Goal: Contribute content: Add original content to the website for others to see

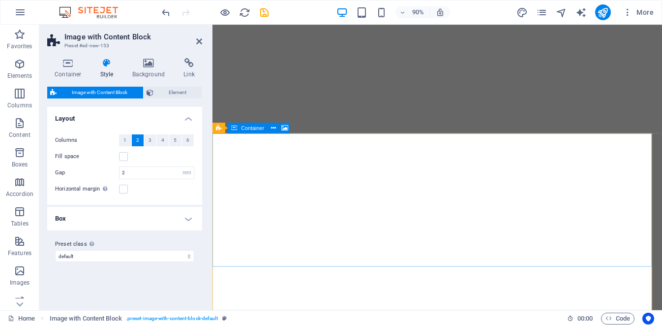
select select "rem"
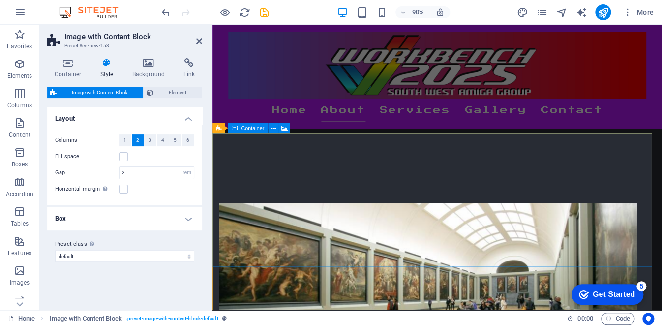
scroll to position [417, 0]
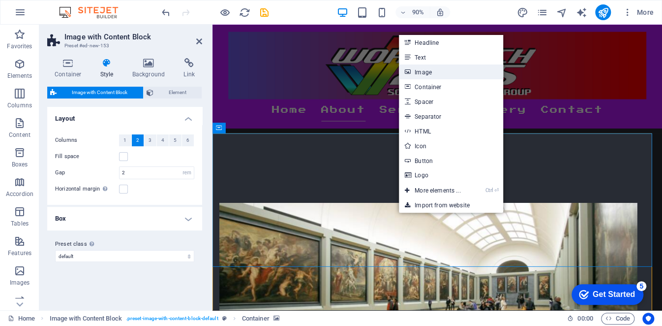
drag, startPoint x: 411, startPoint y: 73, endPoint x: 215, endPoint y: 147, distance: 209.0
click at [411, 73] on link "Image" at bounding box center [451, 71] width 104 height 15
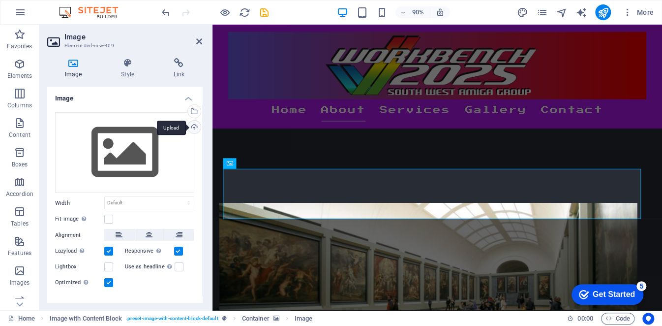
click at [192, 123] on div "Upload" at bounding box center [193, 128] width 15 height 15
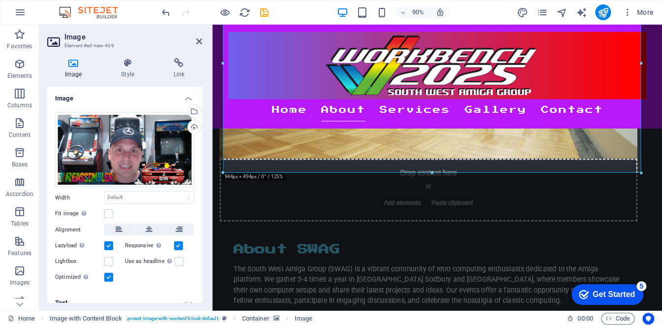
scroll to position [597, 0]
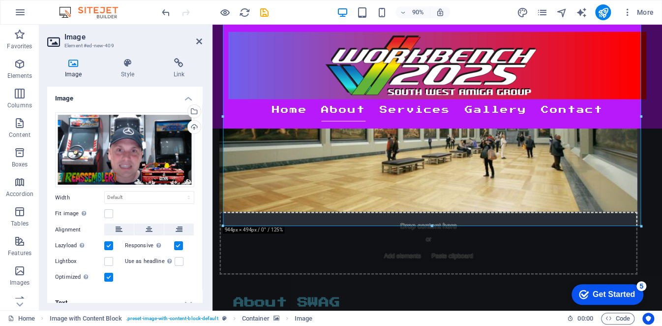
click at [195, 39] on h2 "Image" at bounding box center [133, 36] width 138 height 9
click at [198, 38] on icon at bounding box center [199, 41] width 6 height 8
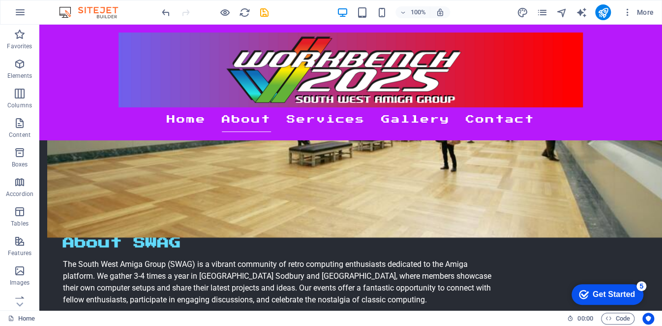
scroll to position [557, 0]
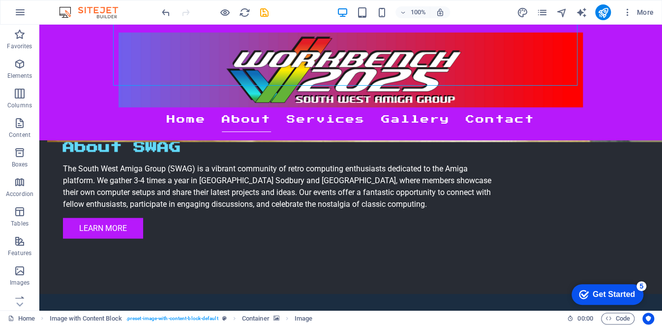
scroll to position [773, 0]
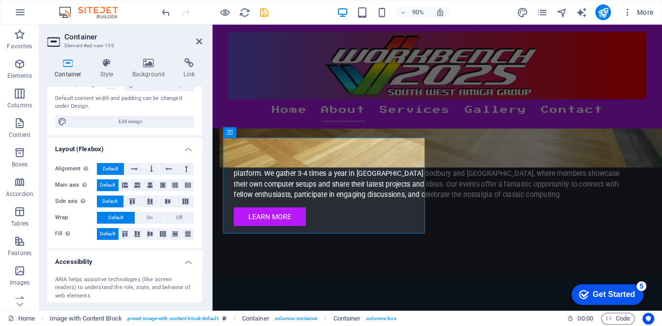
scroll to position [181, 0]
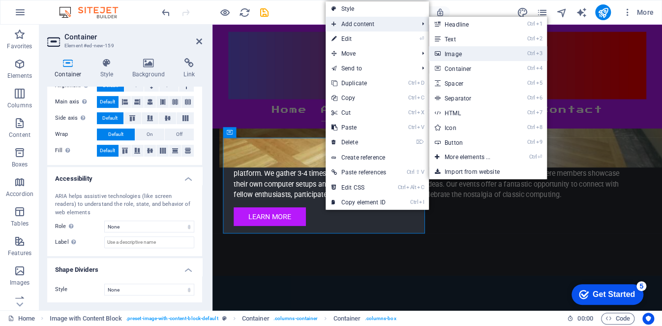
drag, startPoint x: 462, startPoint y: 59, endPoint x: 242, endPoint y: 60, distance: 219.9
click at [462, 59] on link "Ctrl 3 Image" at bounding box center [469, 53] width 81 height 15
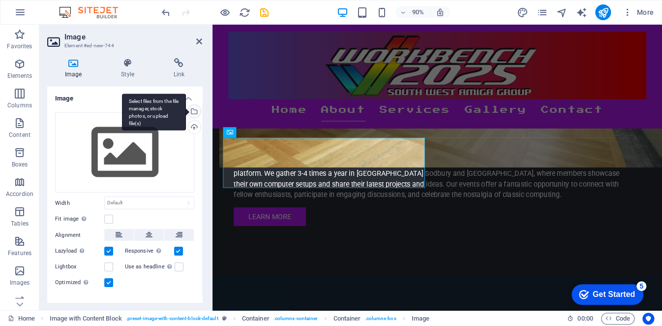
click at [193, 112] on div "Select files from the file manager, stock photos, or upload file(s)" at bounding box center [193, 112] width 15 height 15
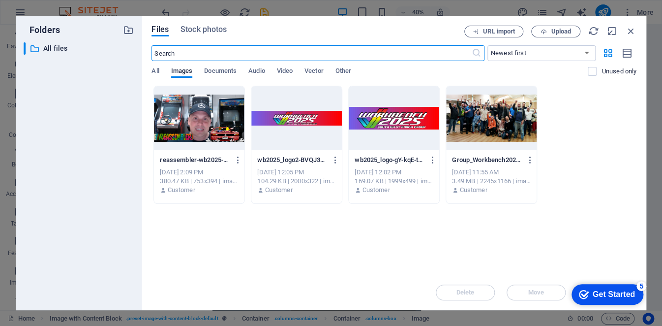
click at [180, 131] on div at bounding box center [199, 118] width 91 height 64
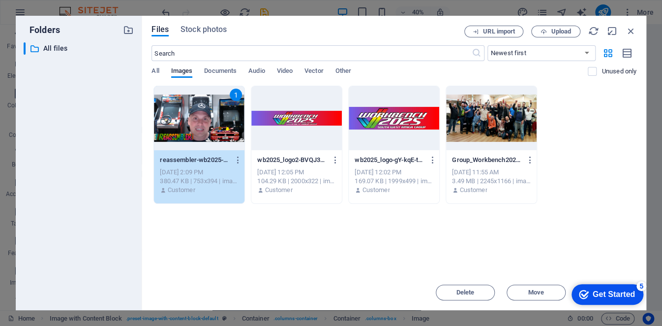
drag, startPoint x: 599, startPoint y: 281, endPoint x: 599, endPoint y: 236, distance: 45.3
click at [599, 279] on html "checkmark Get Started 5 First Steps in the Editor Let's guide you through the t…" at bounding box center [606, 294] width 81 height 30
click at [194, 129] on div "1" at bounding box center [199, 118] width 91 height 64
click at [194, 129] on div "Upload" at bounding box center [193, 128] width 15 height 15
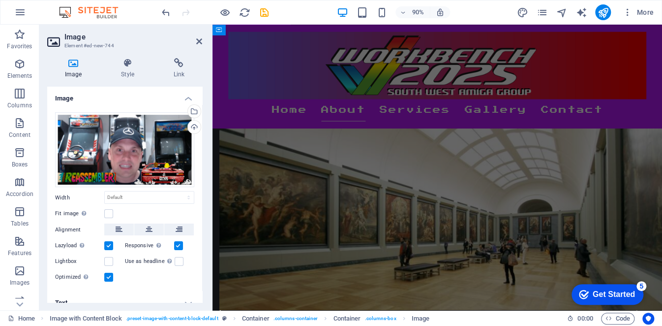
scroll to position [518, 0]
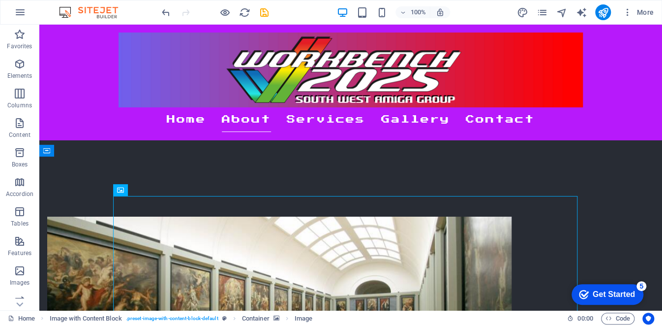
scroll to position [406, 0]
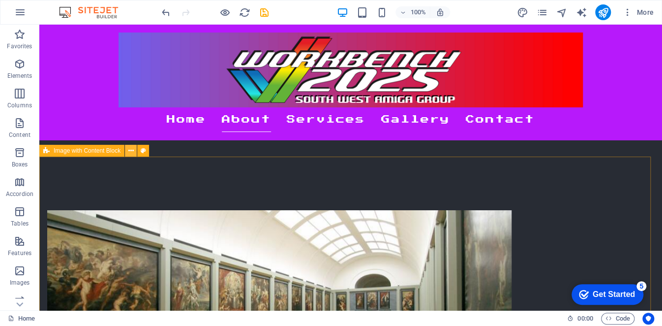
click at [131, 153] on icon at bounding box center [130, 151] width 5 height 10
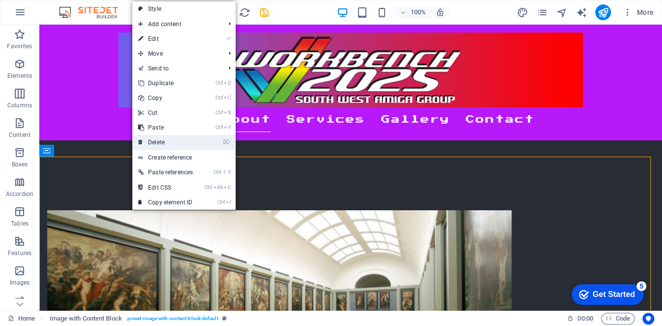
click at [166, 145] on link "⌦ Delete" at bounding box center [165, 142] width 66 height 15
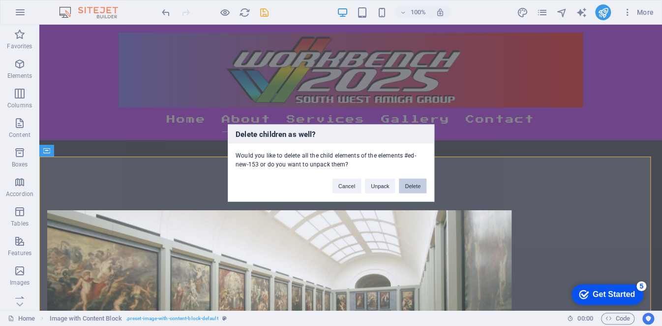
drag, startPoint x: 414, startPoint y: 188, endPoint x: 272, endPoint y: 219, distance: 145.5
click at [414, 188] on button "Delete" at bounding box center [413, 186] width 28 height 15
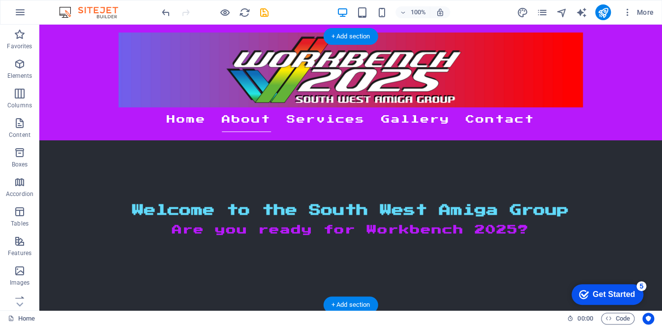
scroll to position [307, 0]
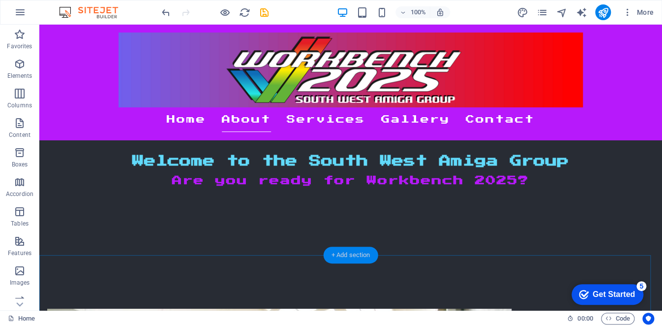
drag, startPoint x: 346, startPoint y: 255, endPoint x: 21, endPoint y: 235, distance: 325.7
click at [346, 255] on div "+ Add section" at bounding box center [351, 254] width 55 height 17
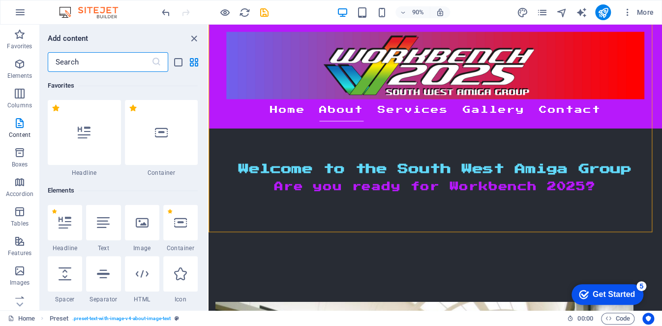
scroll to position [1869, 0]
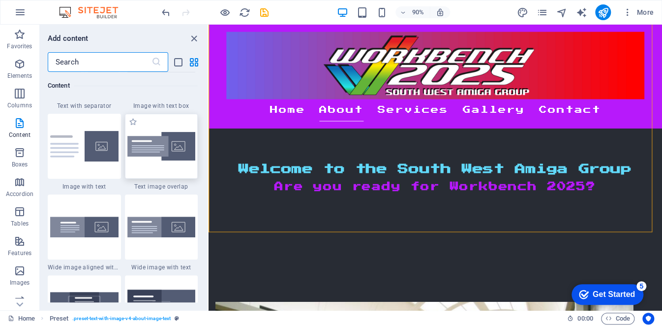
click at [156, 151] on img at bounding box center [161, 146] width 68 height 29
click at [209, 151] on div "Drag here to replace the existing content. Press “Ctrl” if you want to create a…" at bounding box center [436, 167] width 454 height 285
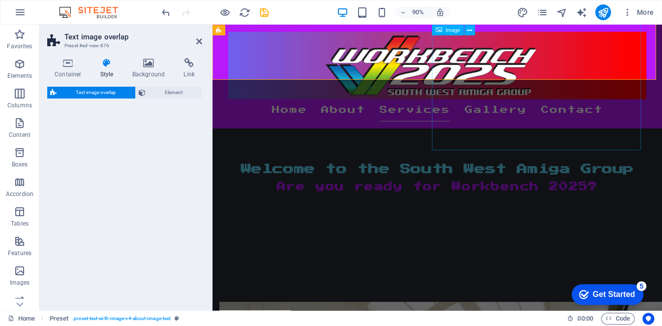
scroll to position [508, 0]
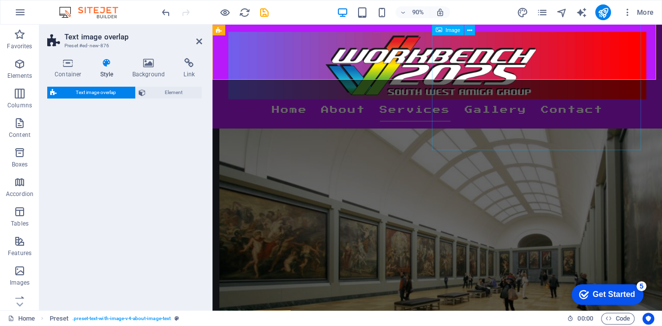
select select "rem"
select select "px"
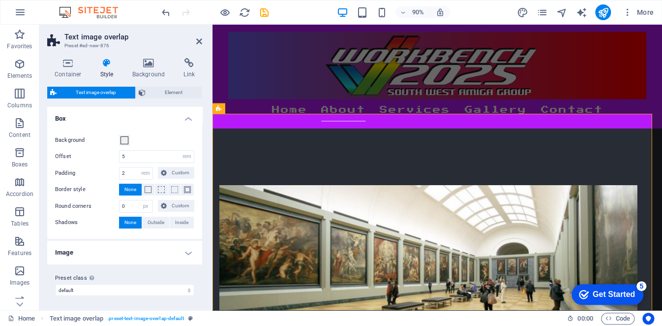
scroll to position [439, 0]
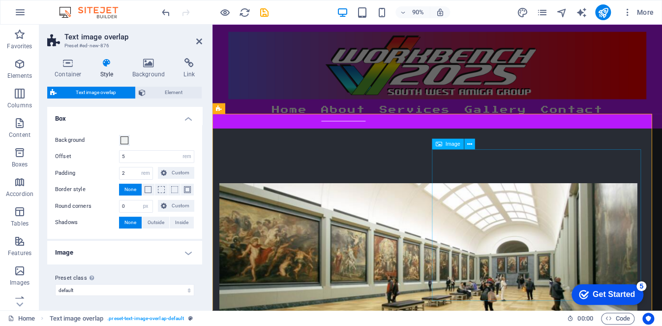
click at [468, 143] on icon at bounding box center [469, 143] width 5 height 9
click at [468, 146] on icon at bounding box center [469, 143] width 5 height 9
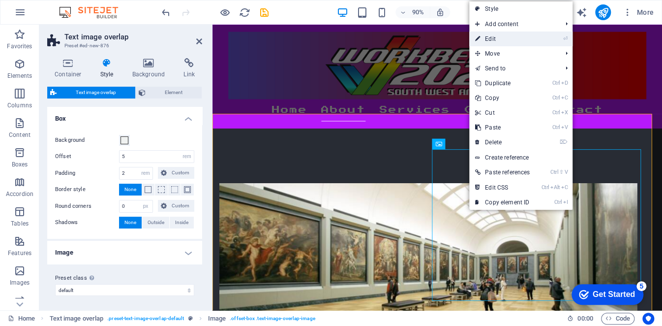
click at [512, 35] on link "⏎ Edit" at bounding box center [502, 38] width 66 height 15
select select "%"
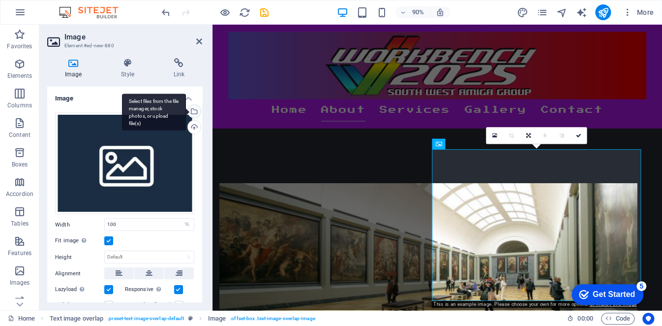
click at [186, 110] on div "Select files from the file manager, stock photos, or upload file(s)" at bounding box center [154, 111] width 64 height 37
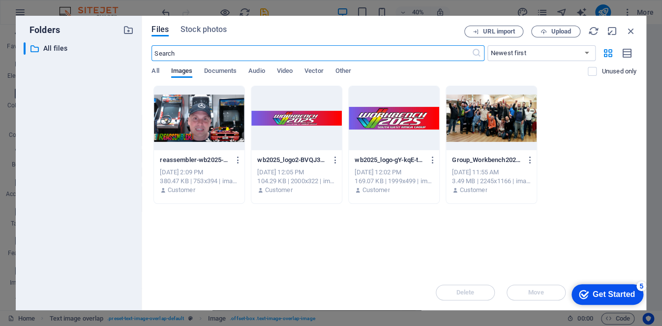
click at [187, 140] on div at bounding box center [199, 118] width 91 height 64
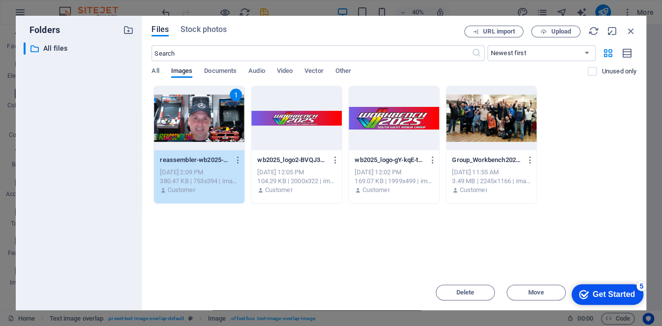
click at [206, 123] on div "1" at bounding box center [199, 118] width 91 height 64
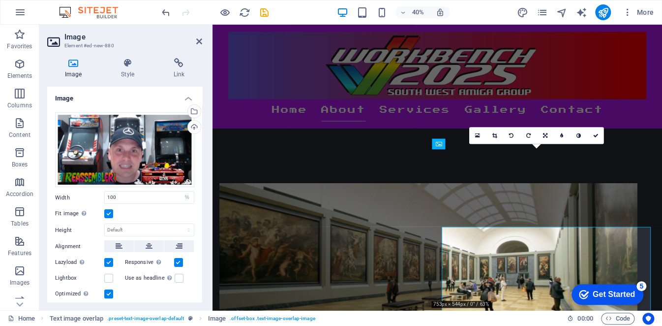
click at [206, 125] on div "Image Style Link Image Drag files here, click to choose files or select files f…" at bounding box center [124, 180] width 171 height 260
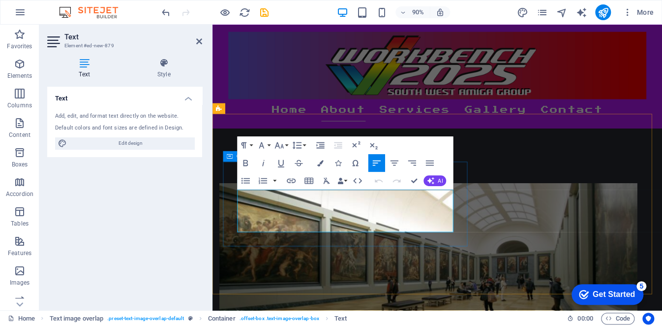
drag, startPoint x: 462, startPoint y: 247, endPoint x: 228, endPoint y: 202, distance: 239.0
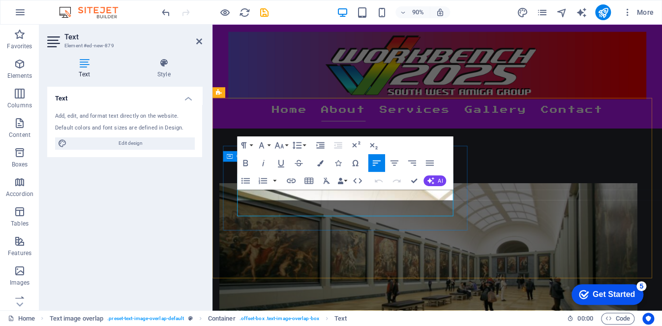
scroll to position [456, 0]
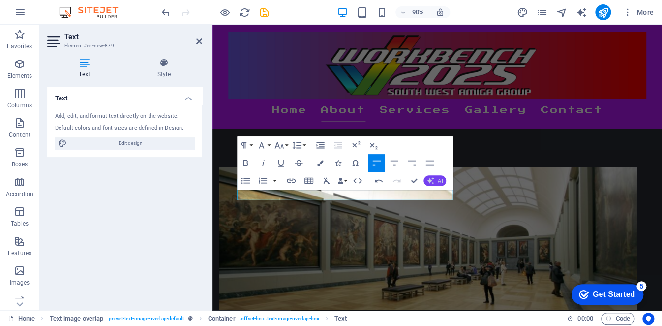
click at [429, 179] on icon "button" at bounding box center [430, 180] width 7 height 7
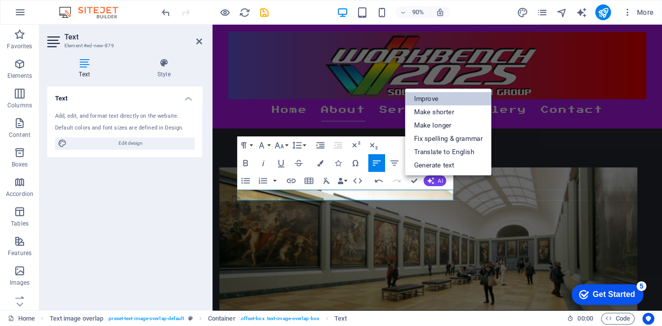
click at [421, 100] on link "Improve" at bounding box center [448, 98] width 87 height 13
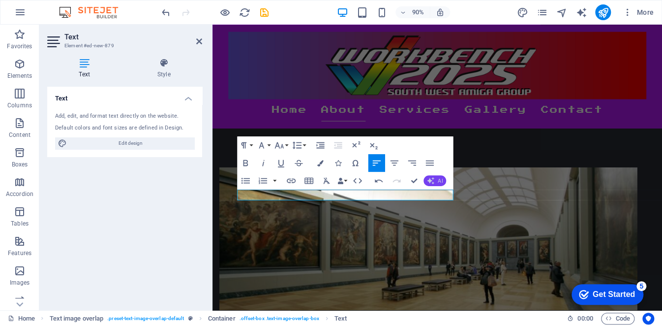
click at [435, 181] on button "AI" at bounding box center [435, 180] width 23 height 11
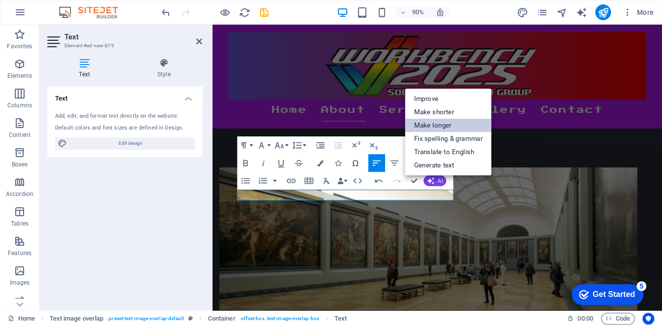
click at [435, 121] on link "Make longer" at bounding box center [448, 125] width 87 height 13
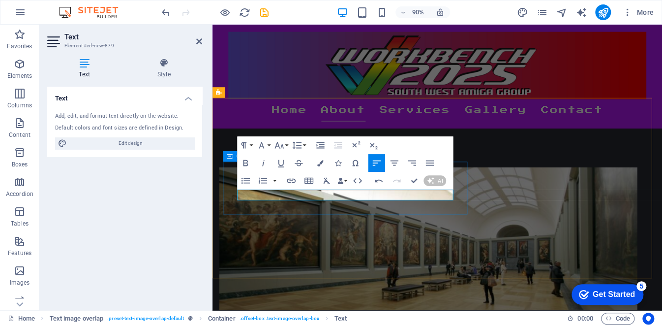
scroll to position [425, 0]
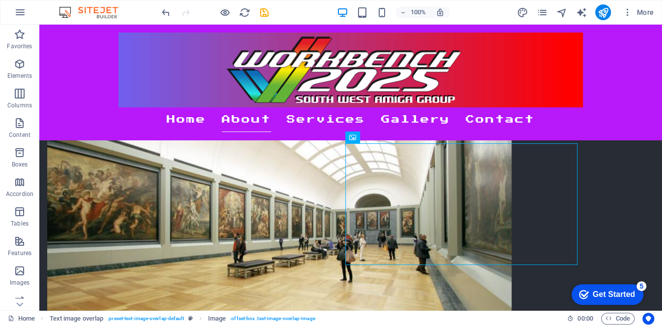
scroll to position [481, 0]
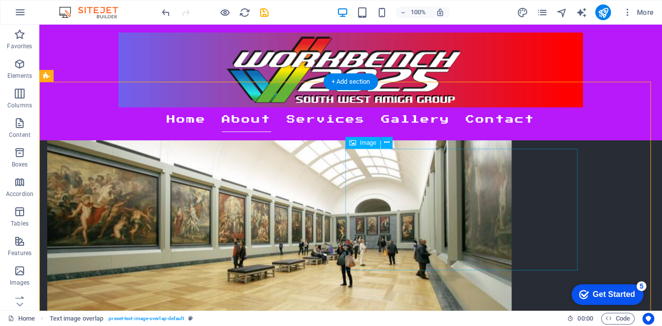
click at [365, 143] on span "Image" at bounding box center [368, 143] width 16 height 6
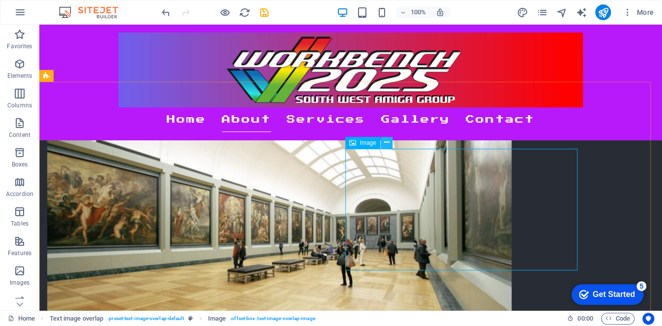
click at [388, 143] on icon at bounding box center [386, 142] width 5 height 10
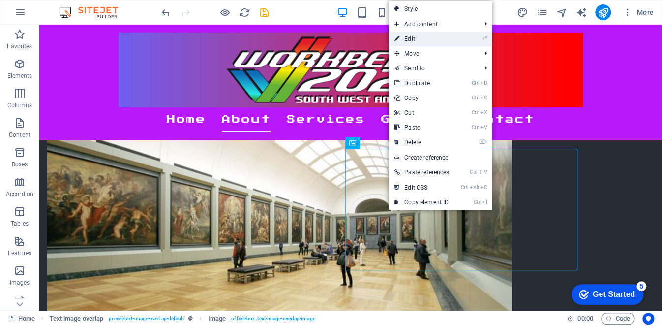
click at [421, 35] on link "⏎ Edit" at bounding box center [422, 38] width 66 height 15
select select "%"
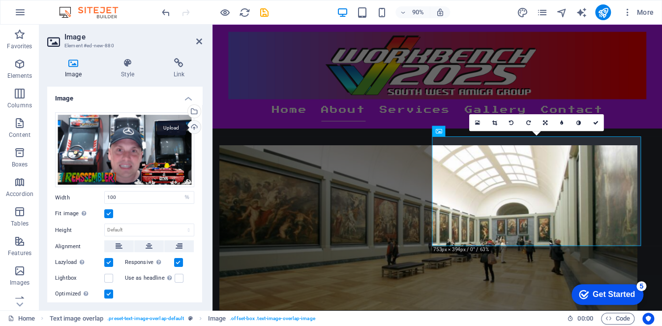
click at [191, 127] on div "Upload" at bounding box center [193, 128] width 15 height 15
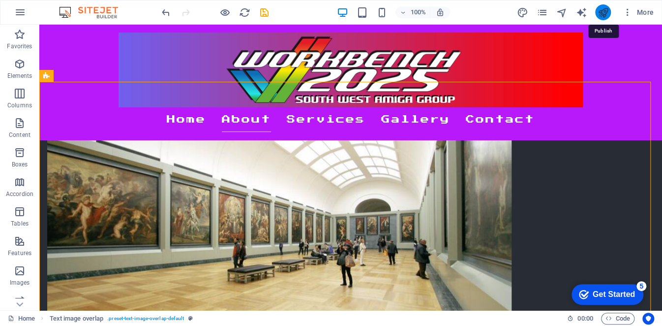
click at [605, 11] on icon "publish" at bounding box center [602, 12] width 11 height 11
